Goal: Find specific page/section: Find specific page/section

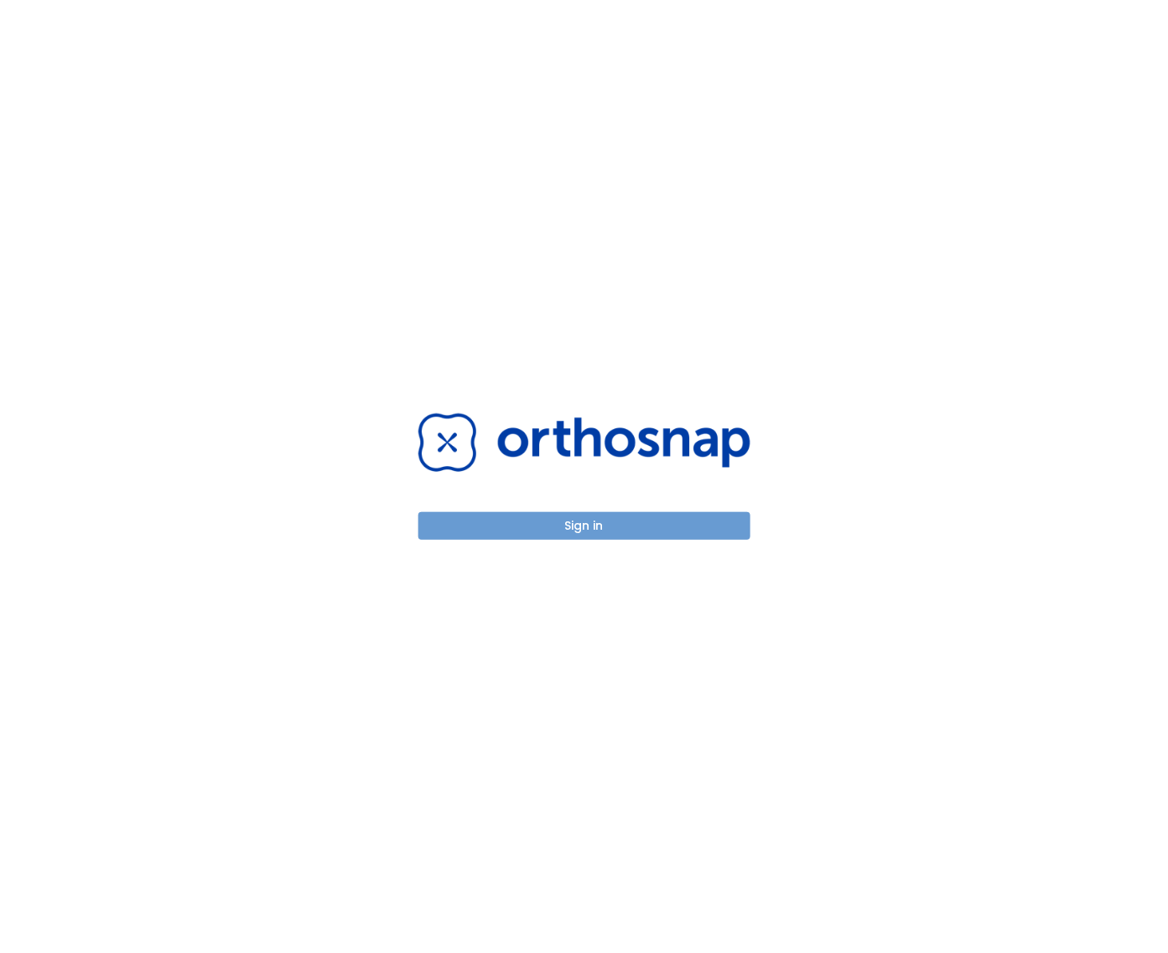
click at [510, 521] on button "Sign in" at bounding box center [584, 526] width 332 height 28
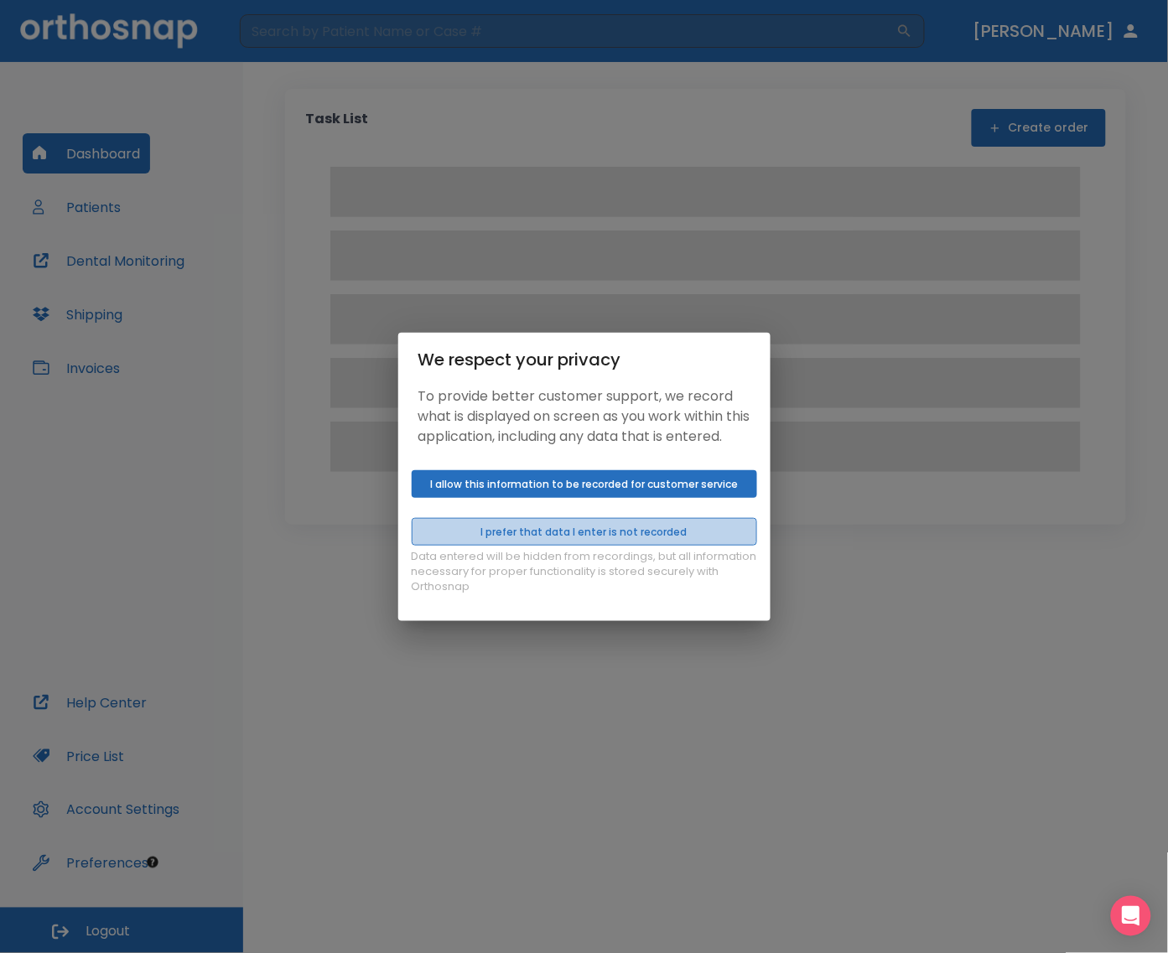
click at [521, 534] on button "I prefer that data I enter is not recorded" at bounding box center [584, 532] width 345 height 28
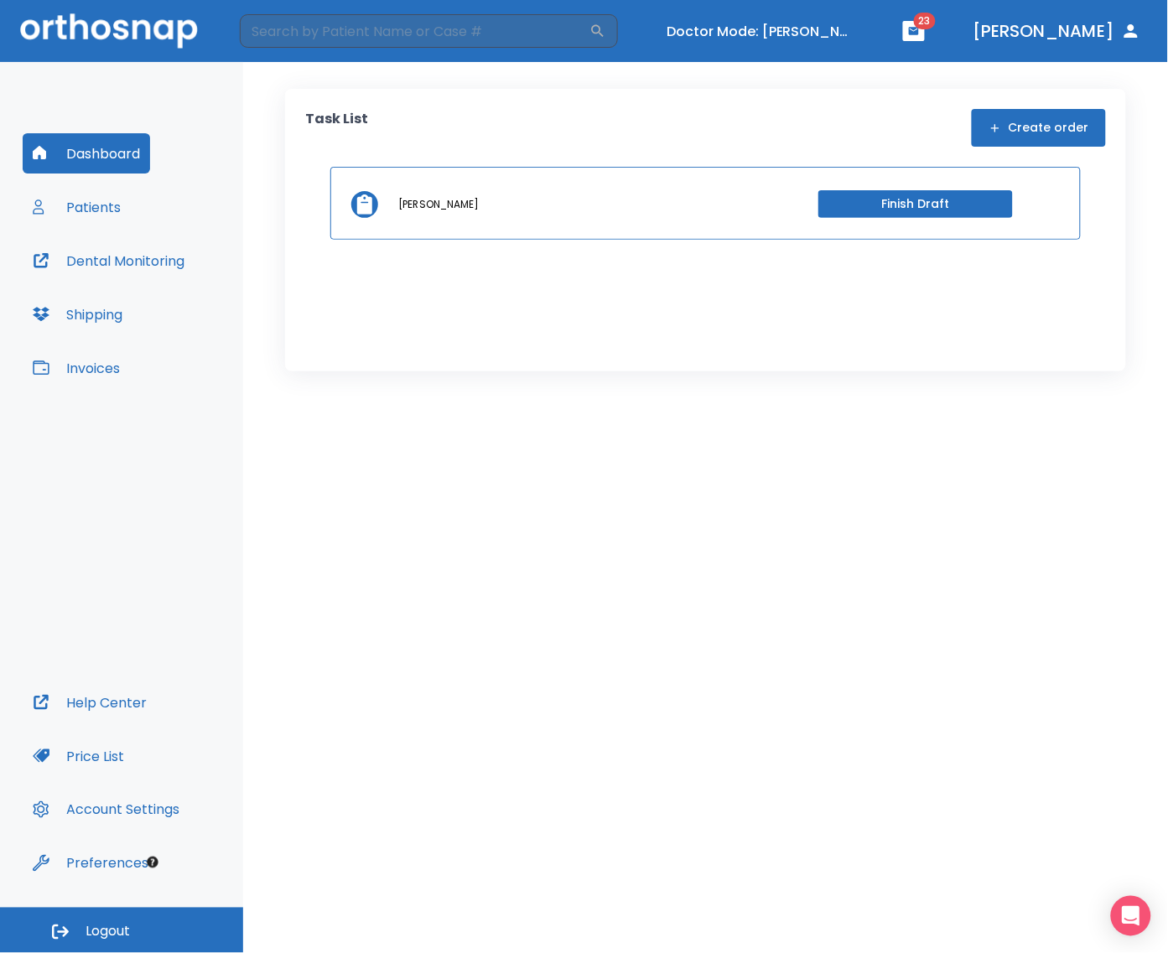
click at [131, 206] on div "Dashboard Patients Dental Monitoring Shipping Invoices" at bounding box center [122, 407] width 198 height 549
click at [113, 203] on button "Patients" at bounding box center [77, 207] width 108 height 40
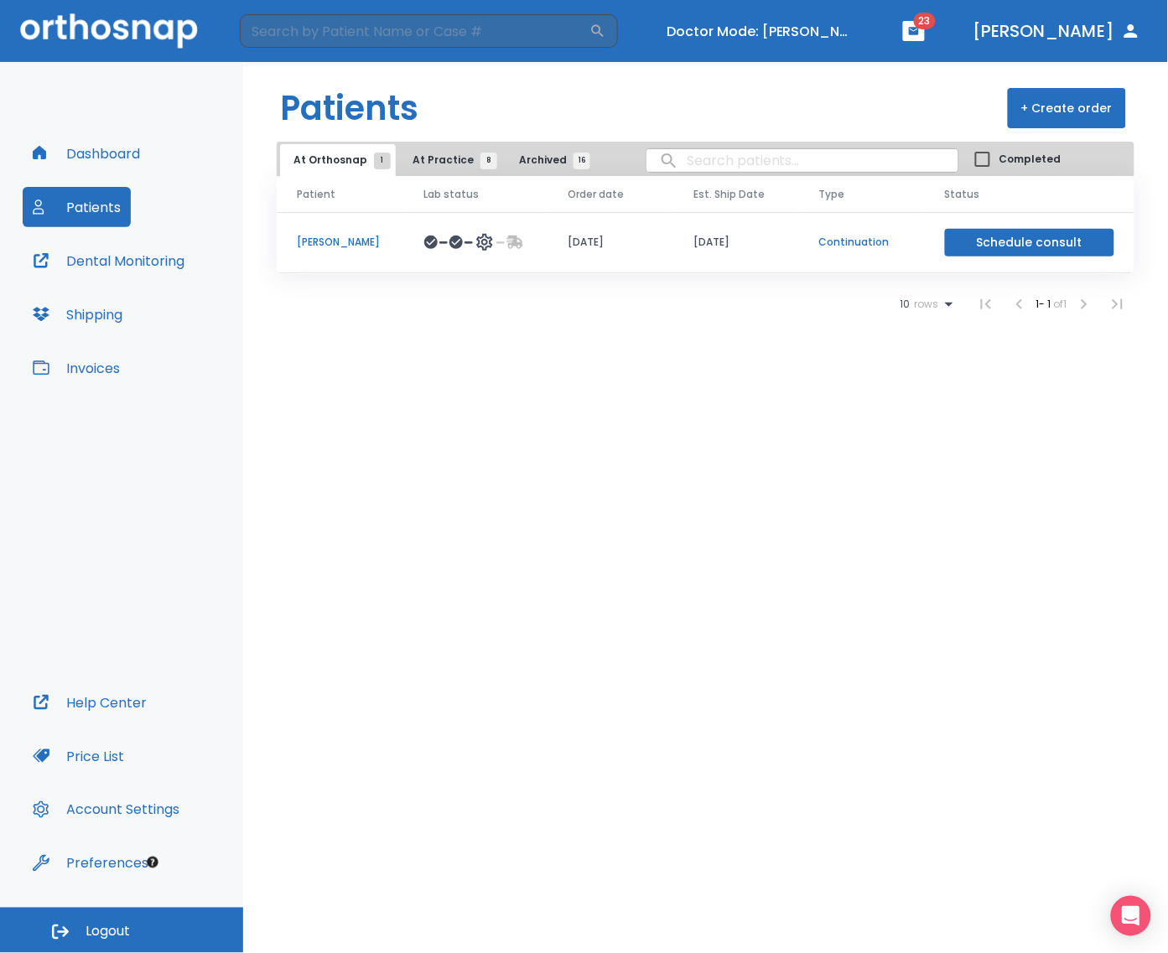
click at [424, 162] on span "At Practice 8" at bounding box center [450, 160] width 76 height 15
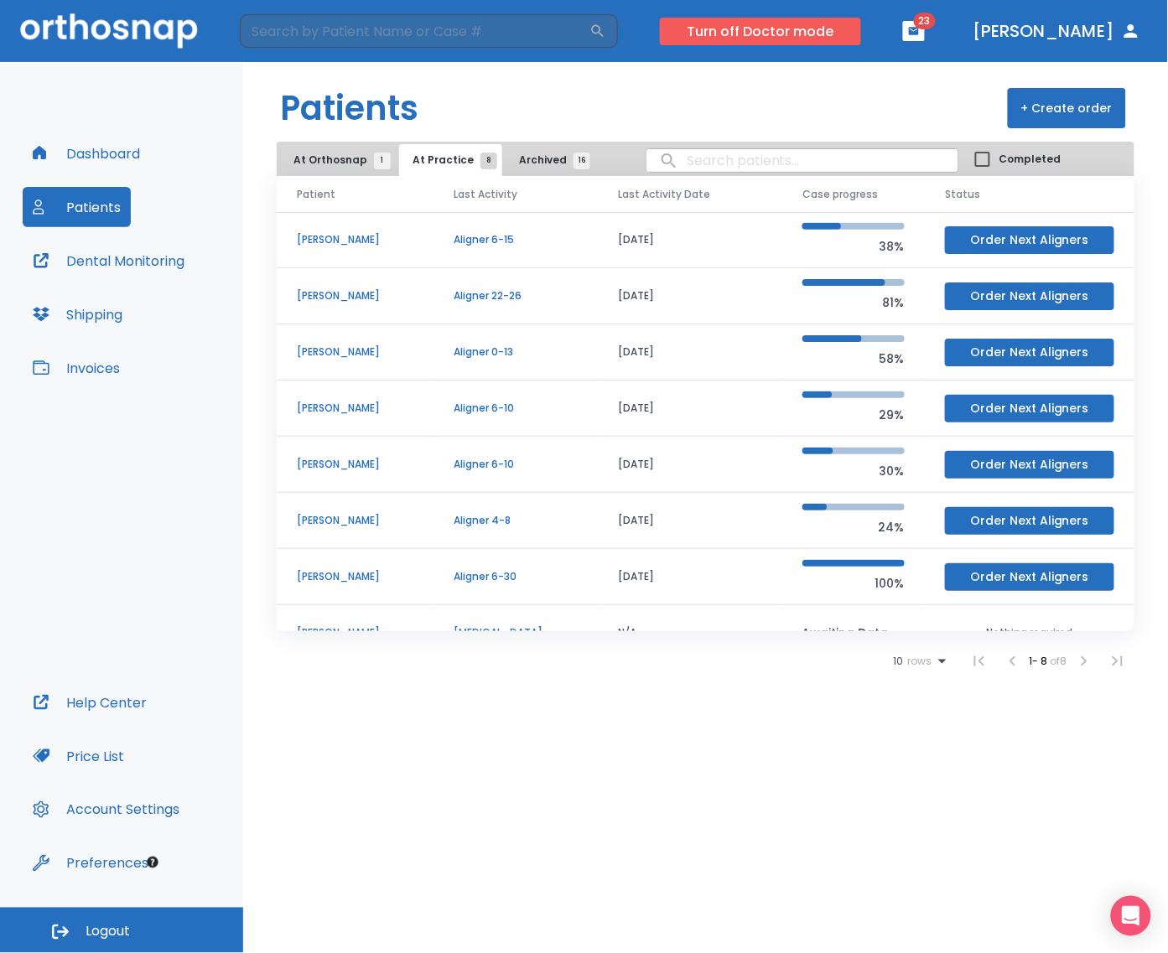
click at [761, 29] on button "Turn off Doctor mode" at bounding box center [760, 32] width 201 height 28
